Goal: Task Accomplishment & Management: Manage account settings

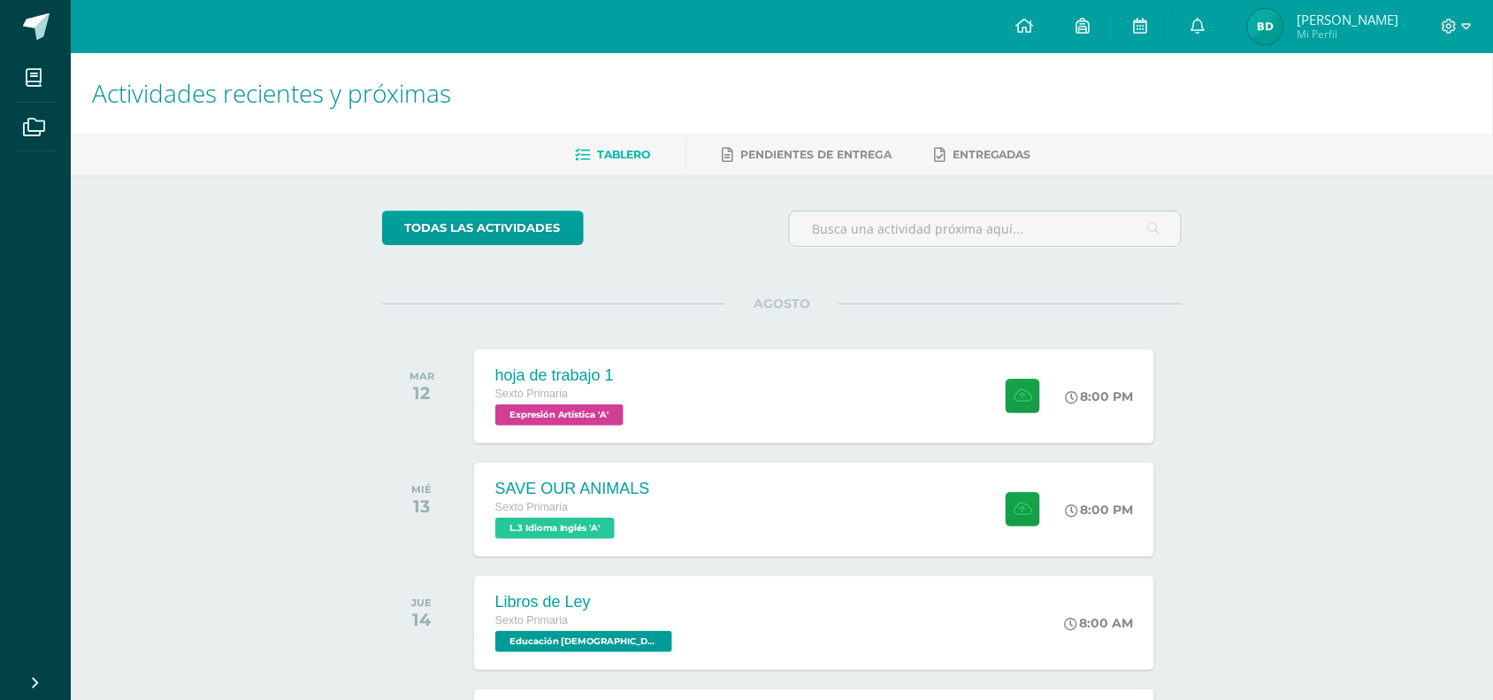
click at [1453, 14] on div at bounding box center [1456, 26] width 73 height 53
click at [1456, 27] on icon at bounding box center [1449, 26] width 15 height 15
click at [1388, 118] on span "Cerrar sesión" at bounding box center [1412, 120] width 80 height 17
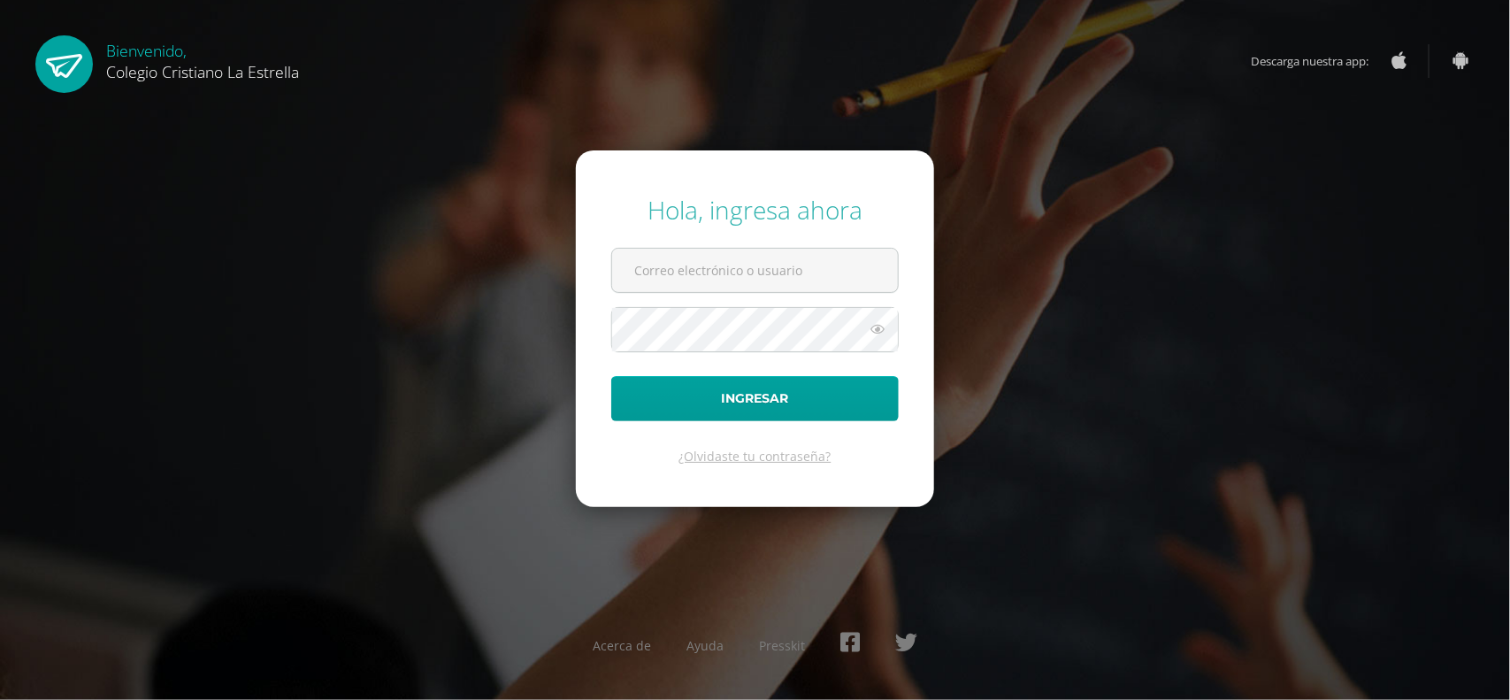
type input "[EMAIL_ADDRESS][DOMAIN_NAME]"
click at [880, 333] on icon at bounding box center [877, 328] width 23 height 21
